Goal: Information Seeking & Learning: Check status

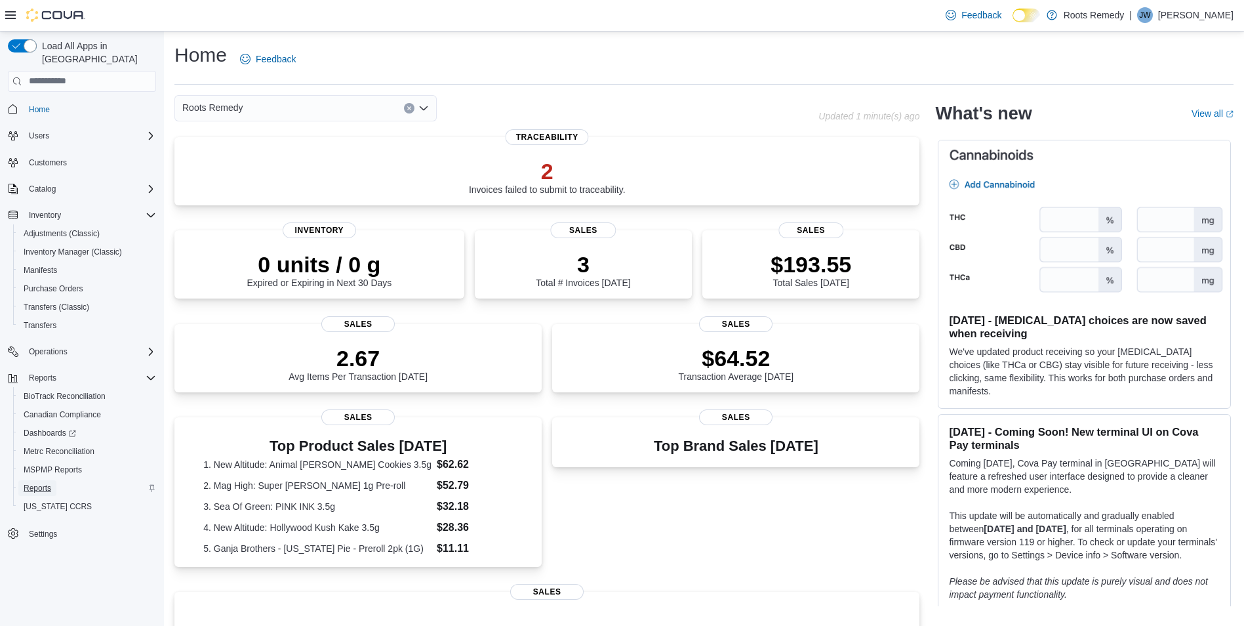
click at [49, 483] on span "Reports" at bounding box center [38, 488] width 28 height 10
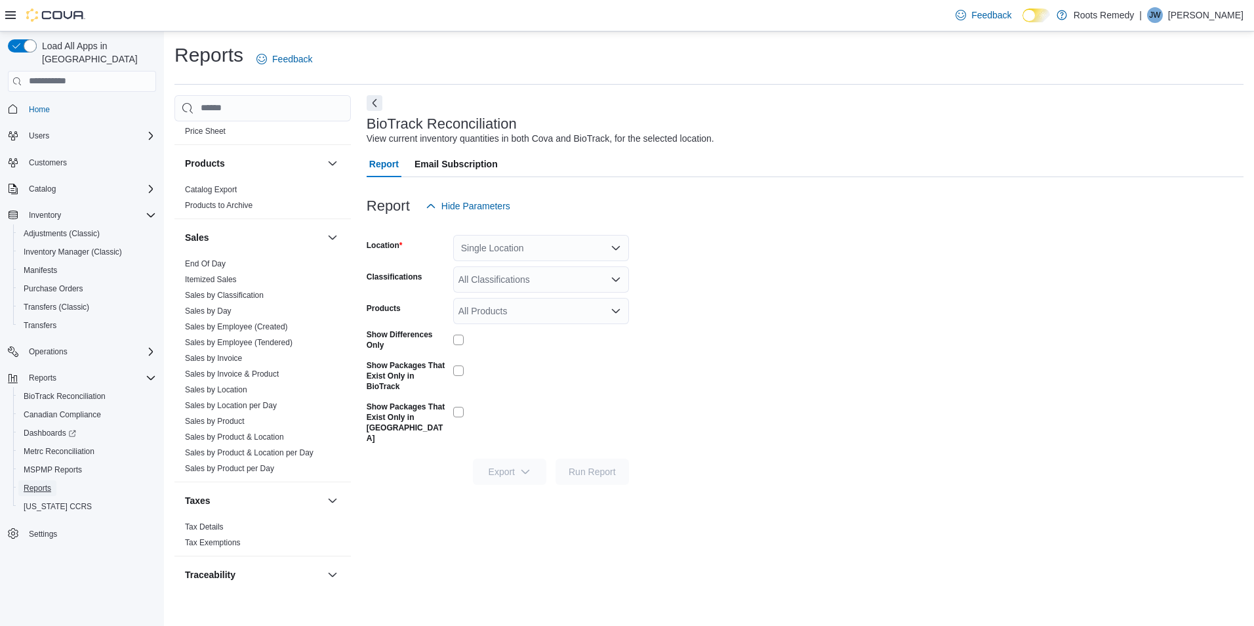
scroll to position [837, 0]
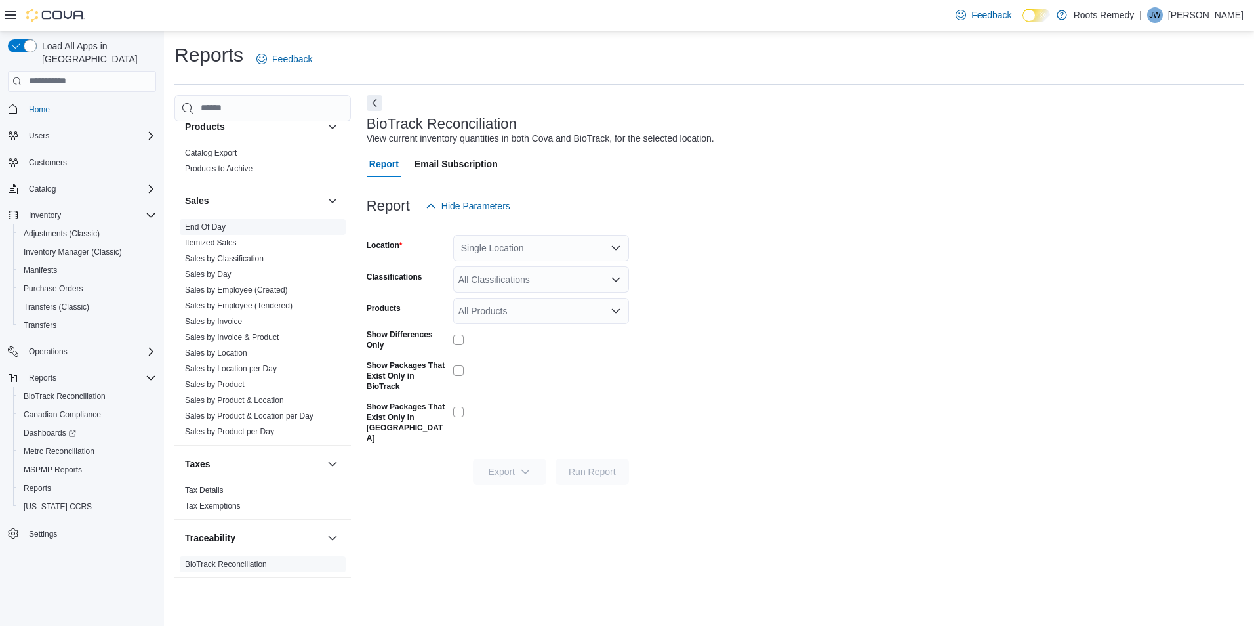
click at [189, 228] on link "End Of Day" at bounding box center [205, 226] width 41 height 9
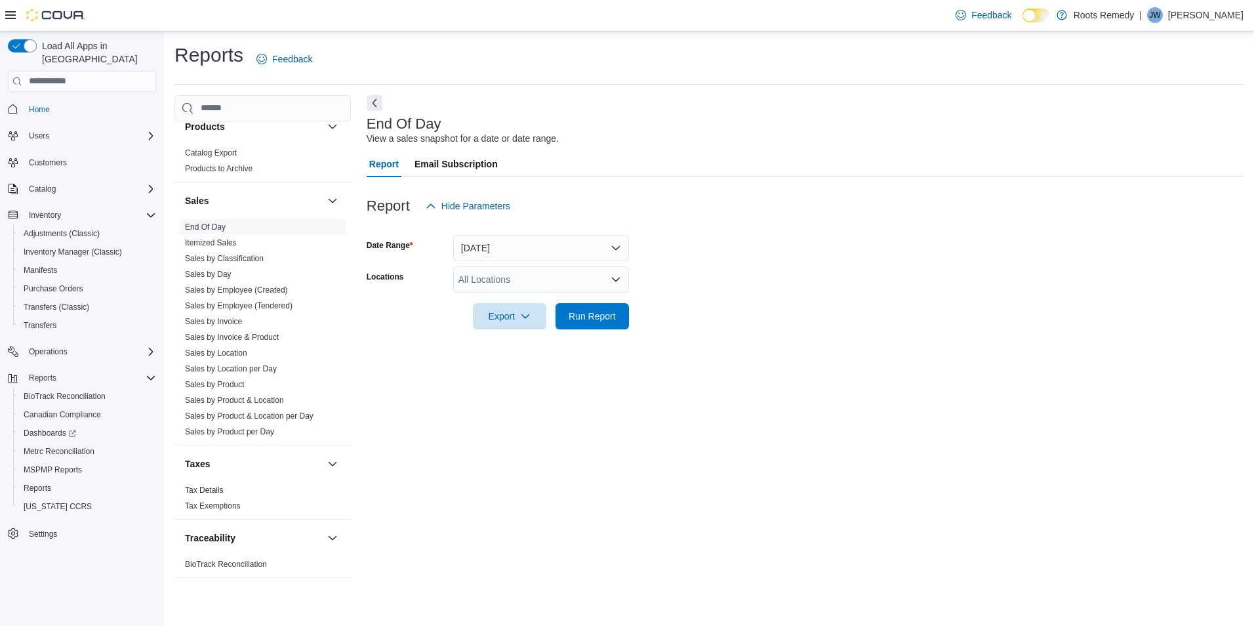
click at [620, 279] on icon "Open list of options" at bounding box center [615, 279] width 10 height 10
click at [544, 298] on div "Roots Remedy" at bounding box center [541, 301] width 160 height 13
click at [542, 300] on span "[STREET_ADDRESS]" at bounding box center [526, 301] width 90 height 13
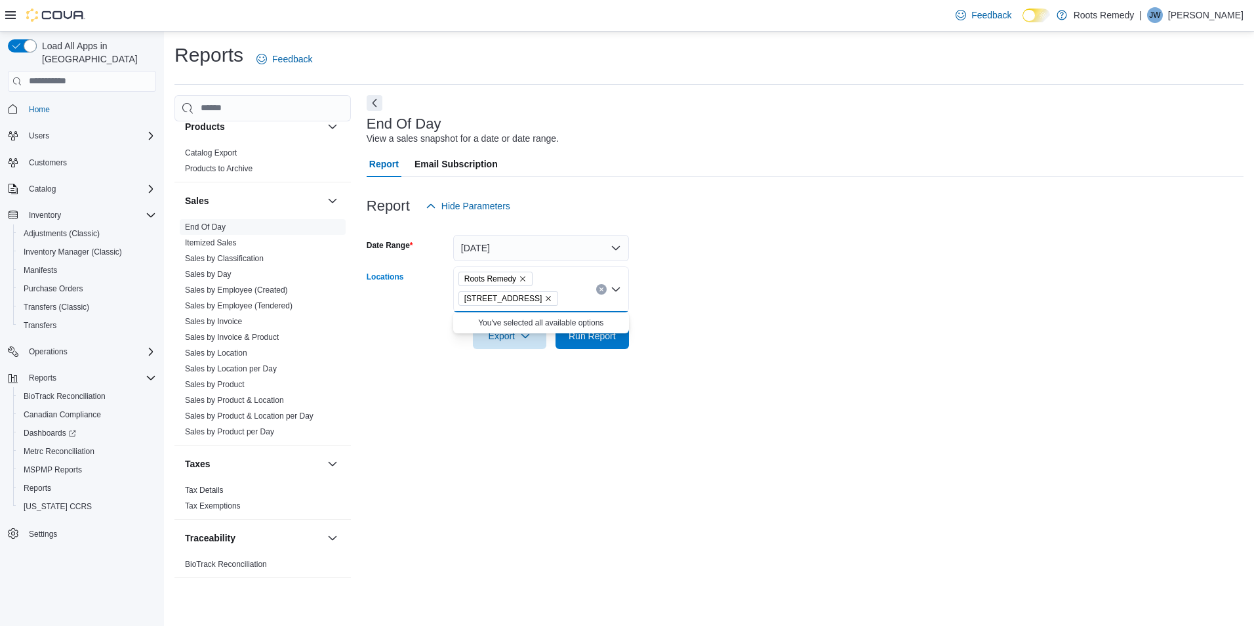
click at [754, 277] on form "Date Range [DATE] Locations Roots Remedy [STREET_ADDRESS] Selected. Roots Remed…" at bounding box center [805, 284] width 877 height 130
